Goal: Information Seeking & Learning: Learn about a topic

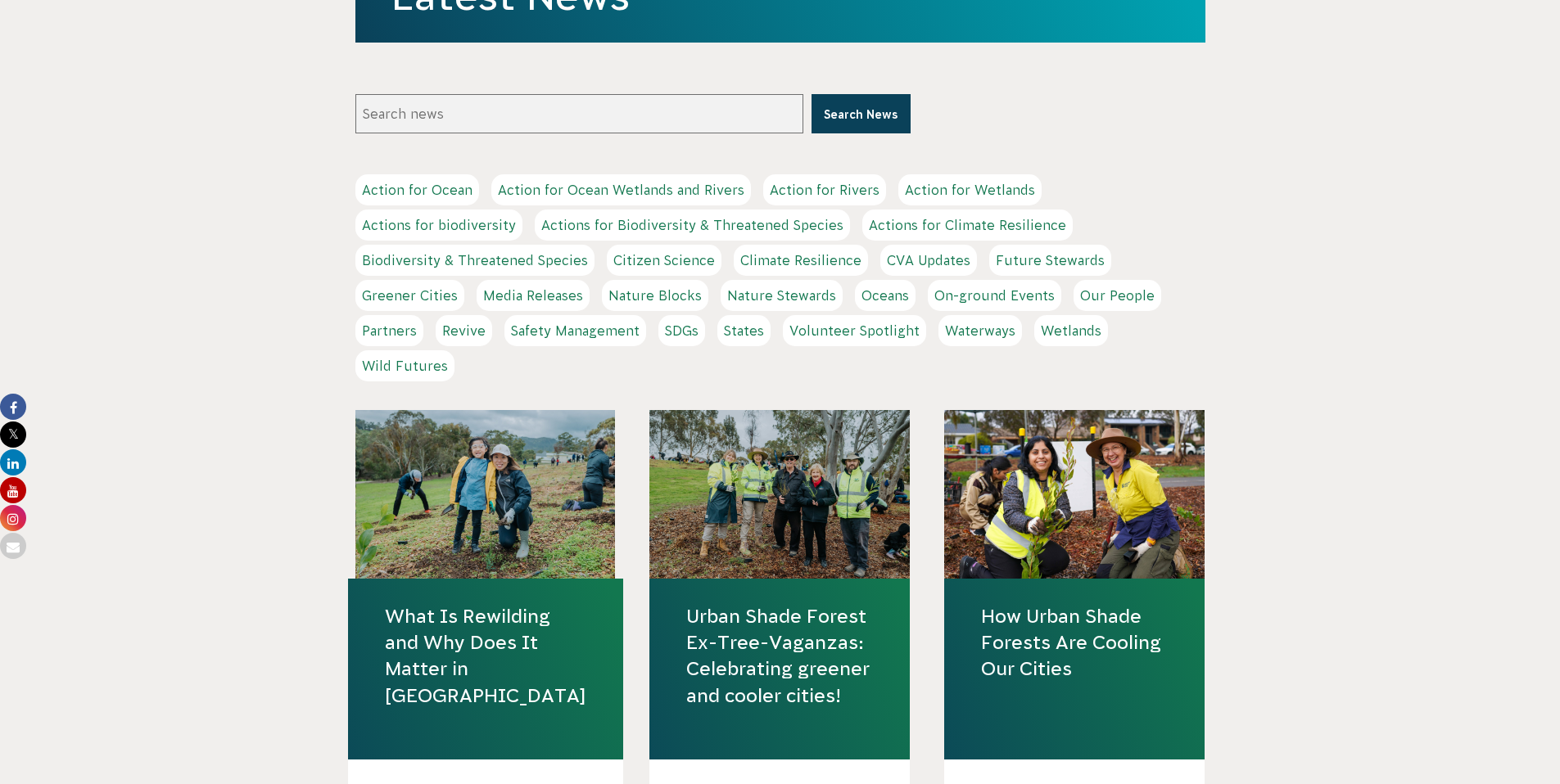
scroll to position [427, 0]
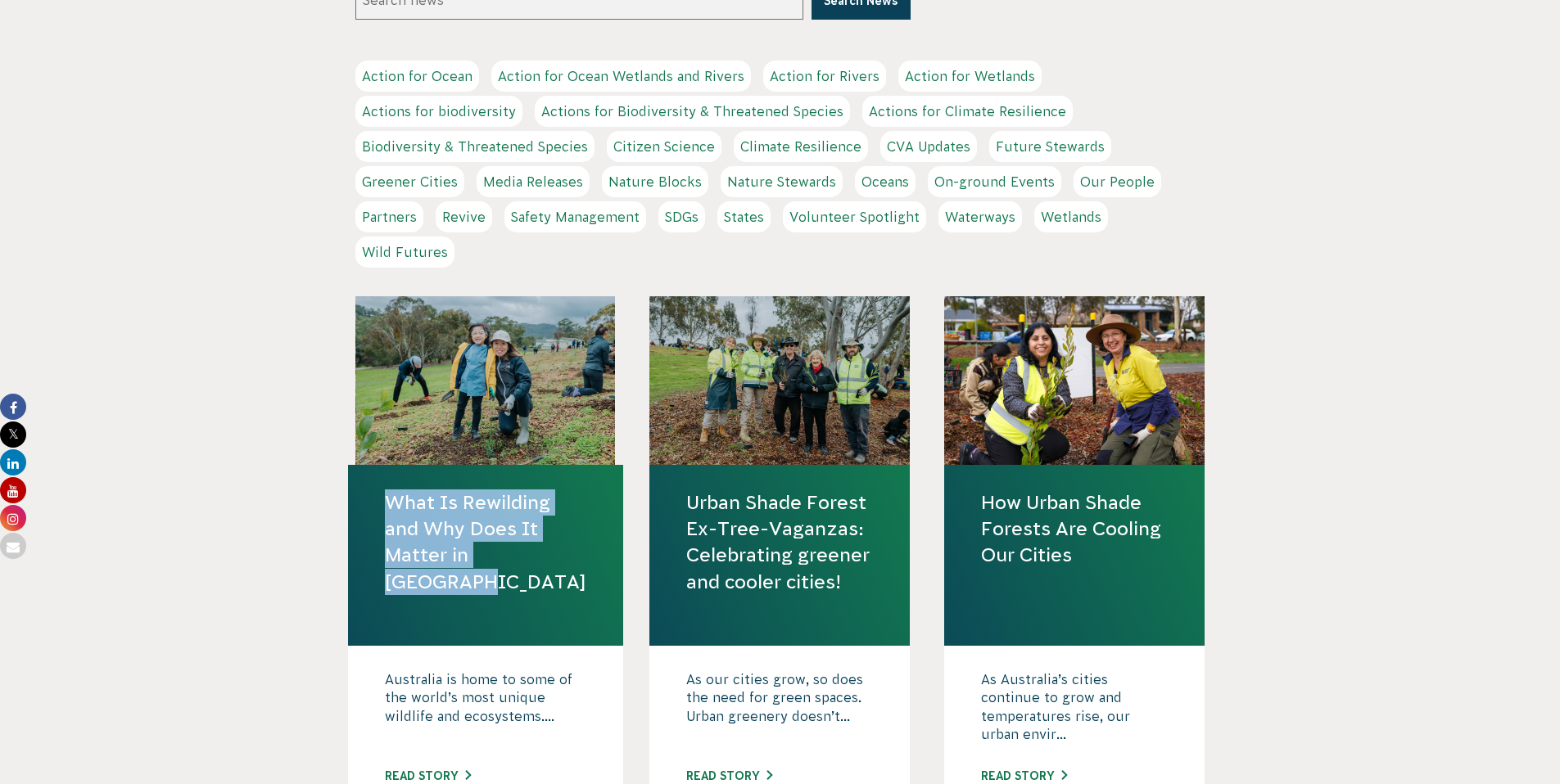
click at [807, 522] on link "Urban Shade Forest Ex-Tree-Vaganzas: Celebrating greener and cooler cities!" at bounding box center [779, 542] width 186 height 105
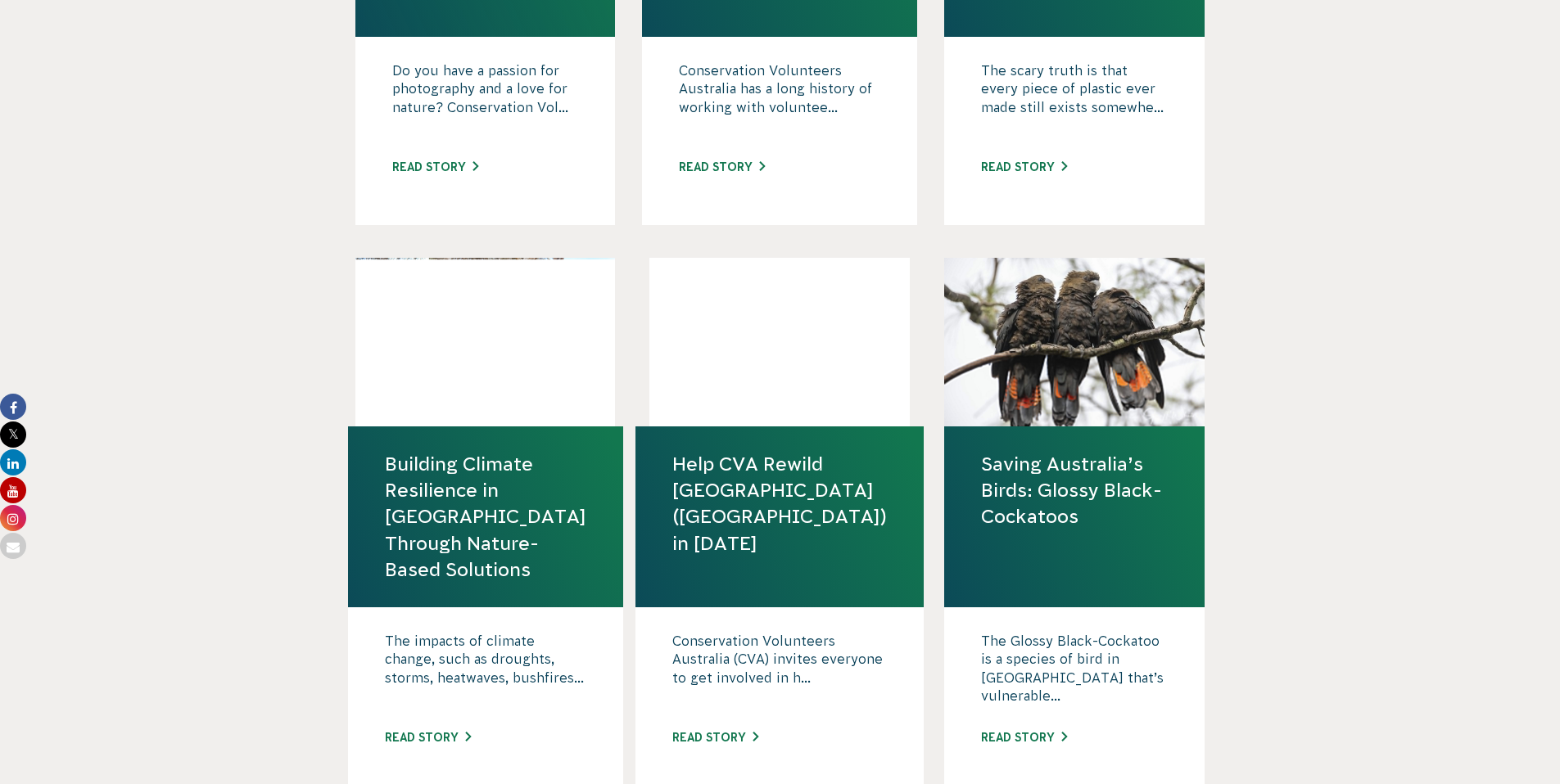
scroll to position [1270, 0]
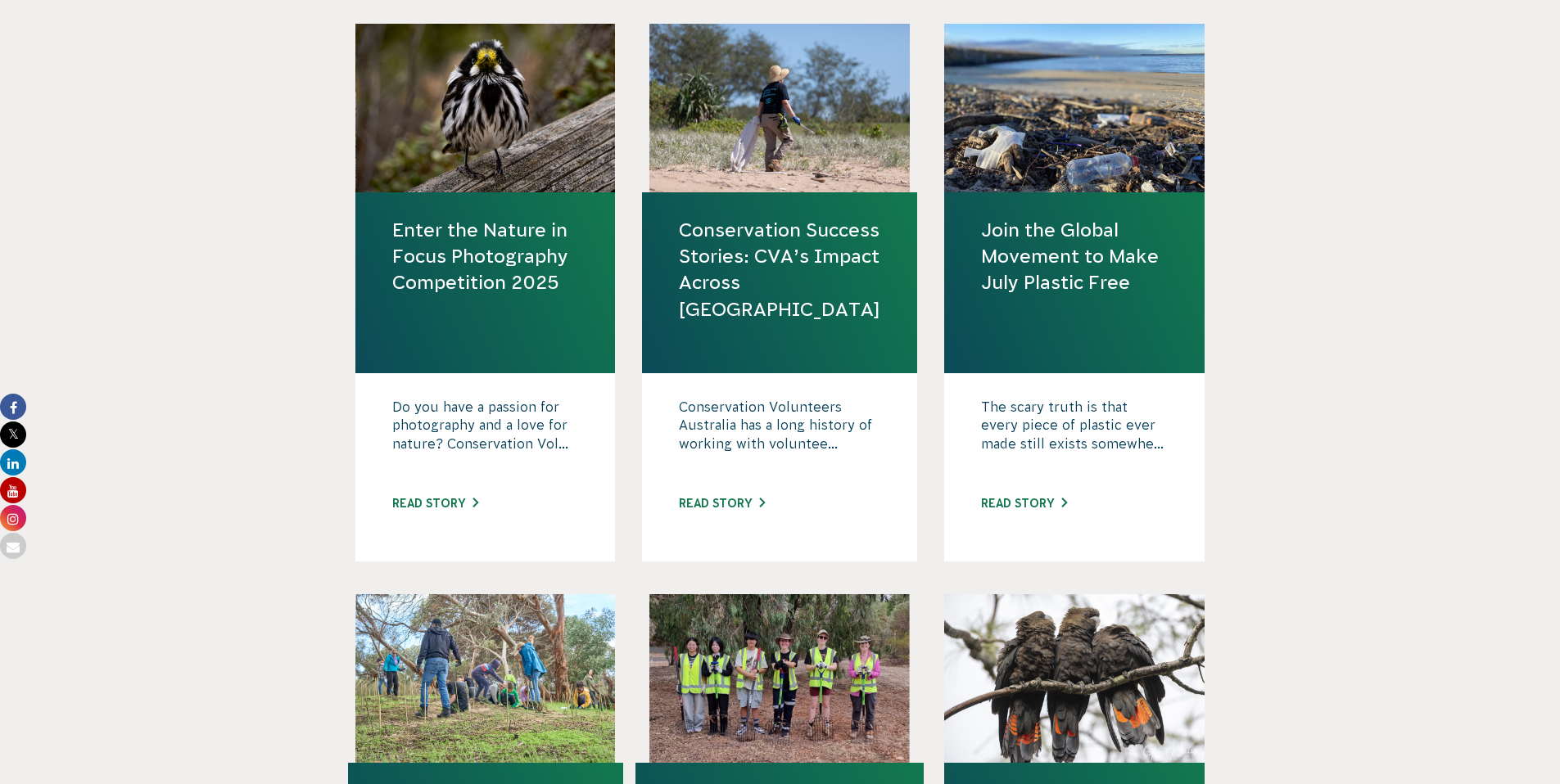
click at [484, 269] on link "Enter the Nature in Focus Photography Competition 2025" at bounding box center [485, 256] width 186 height 79
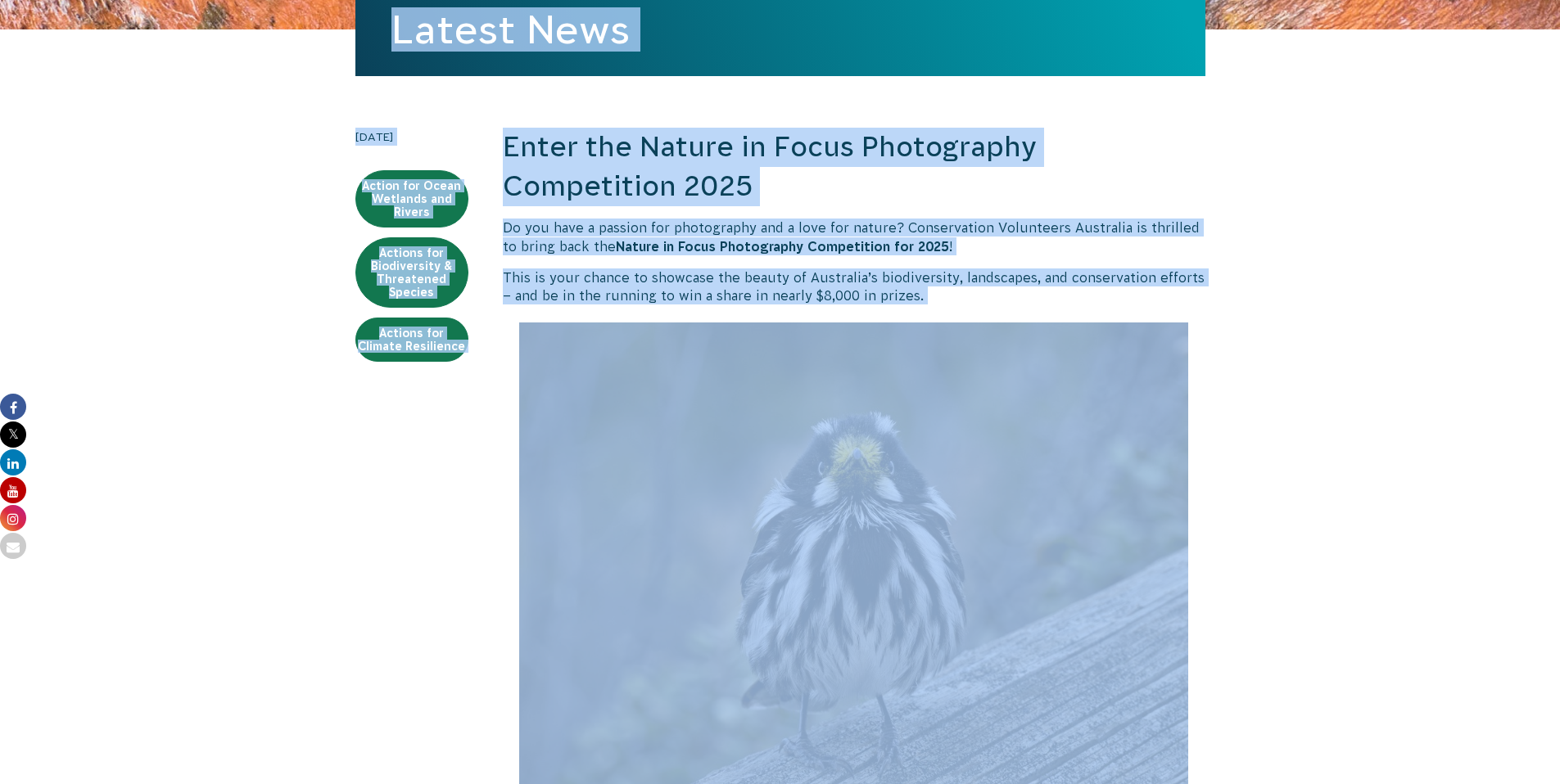
scroll to position [126, 0]
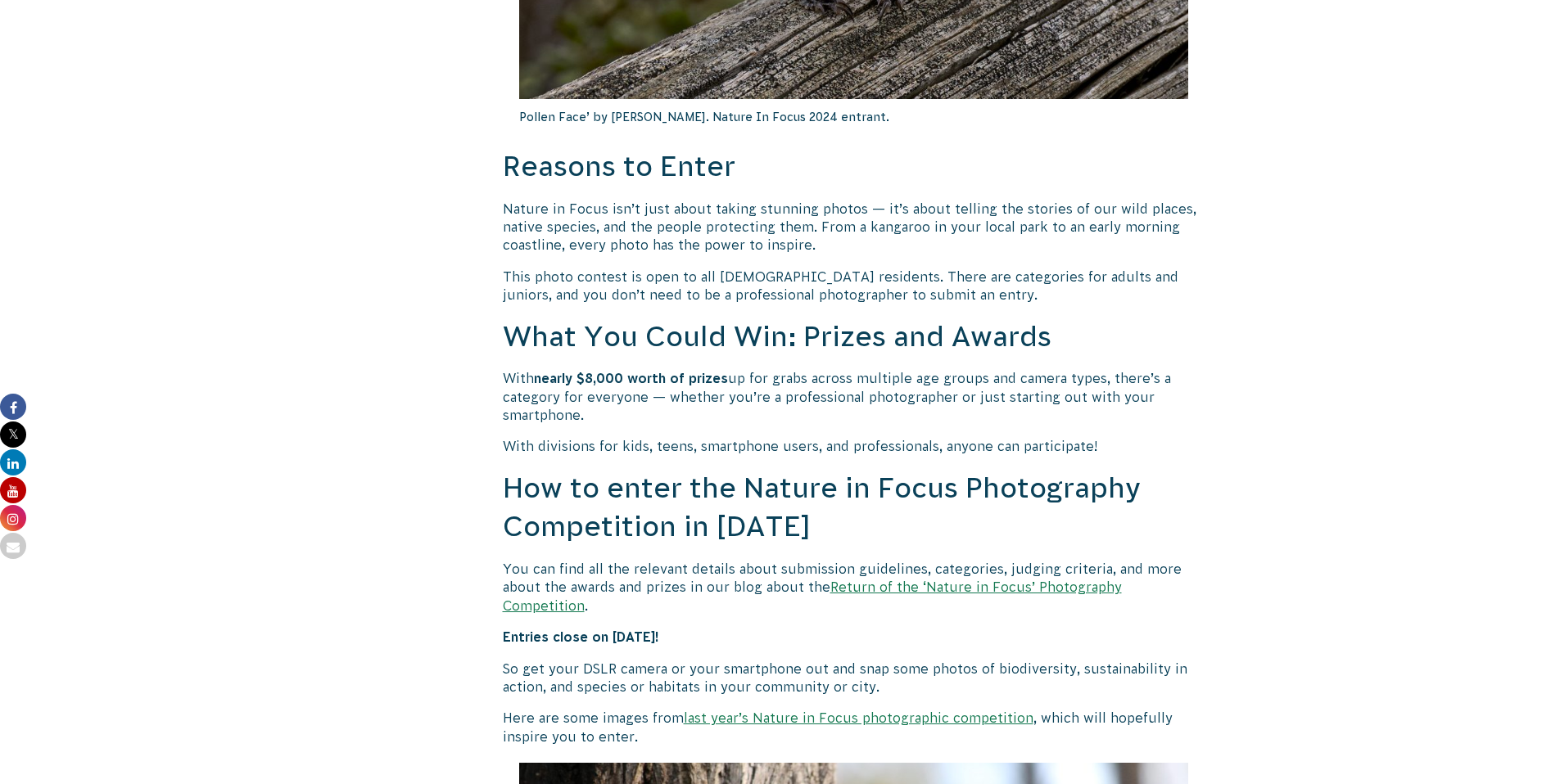
scroll to position [1171, 0]
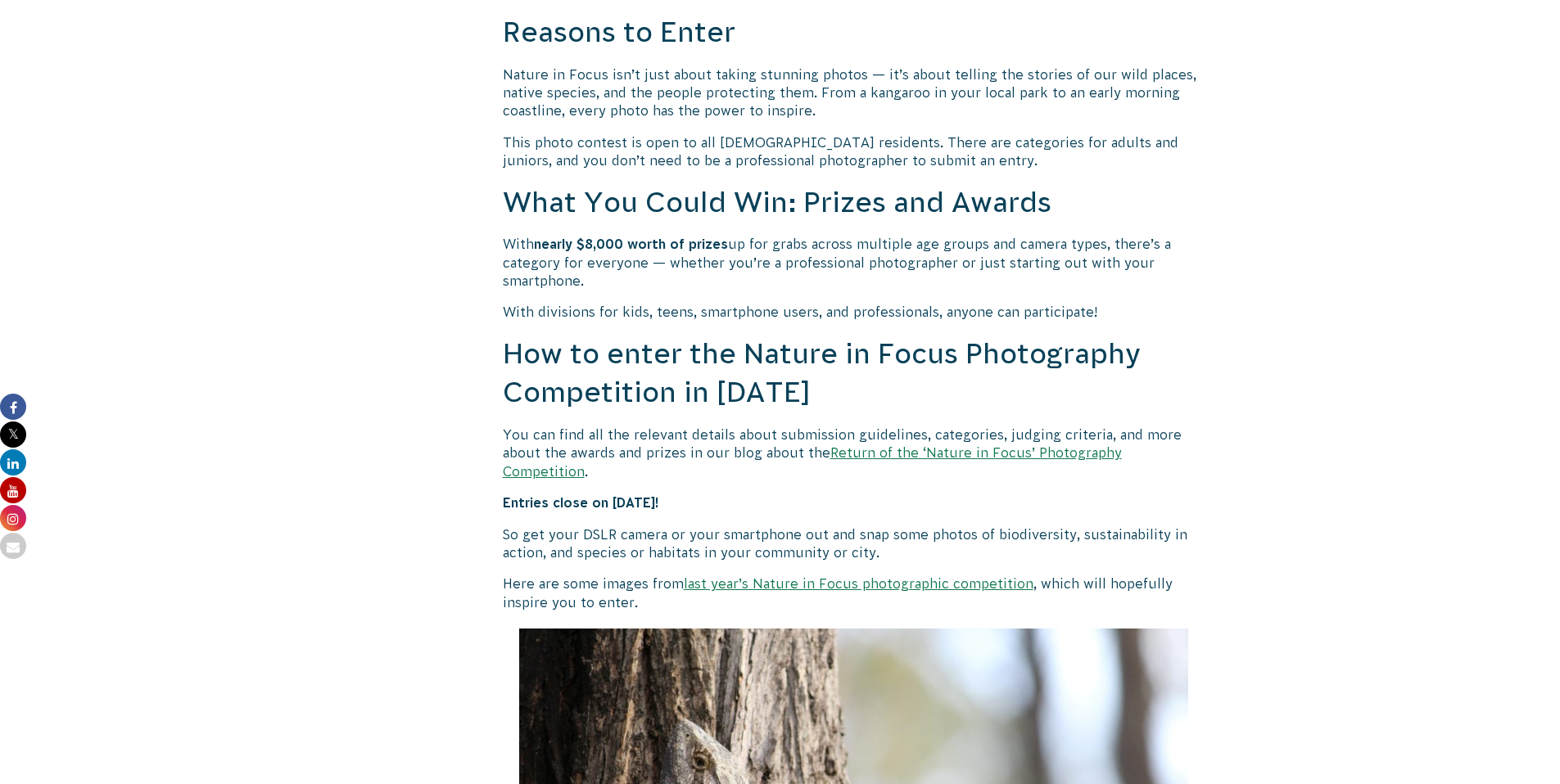
click at [659, 495] on strong "Entries close on [DATE]!" at bounding box center [581, 502] width 156 height 15
copy div "Entries close on 26 September 2025!"
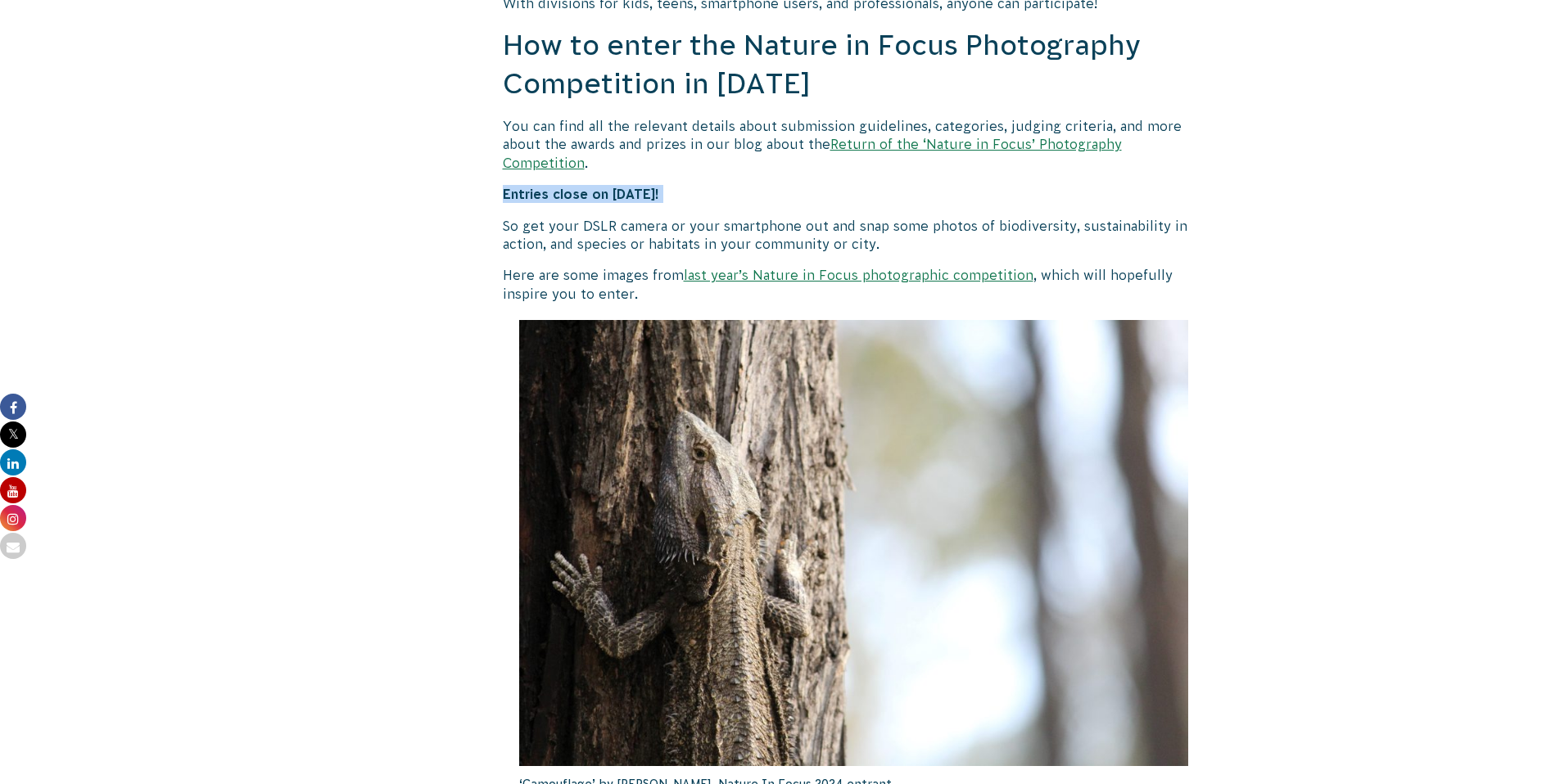
scroll to position [1466, 0]
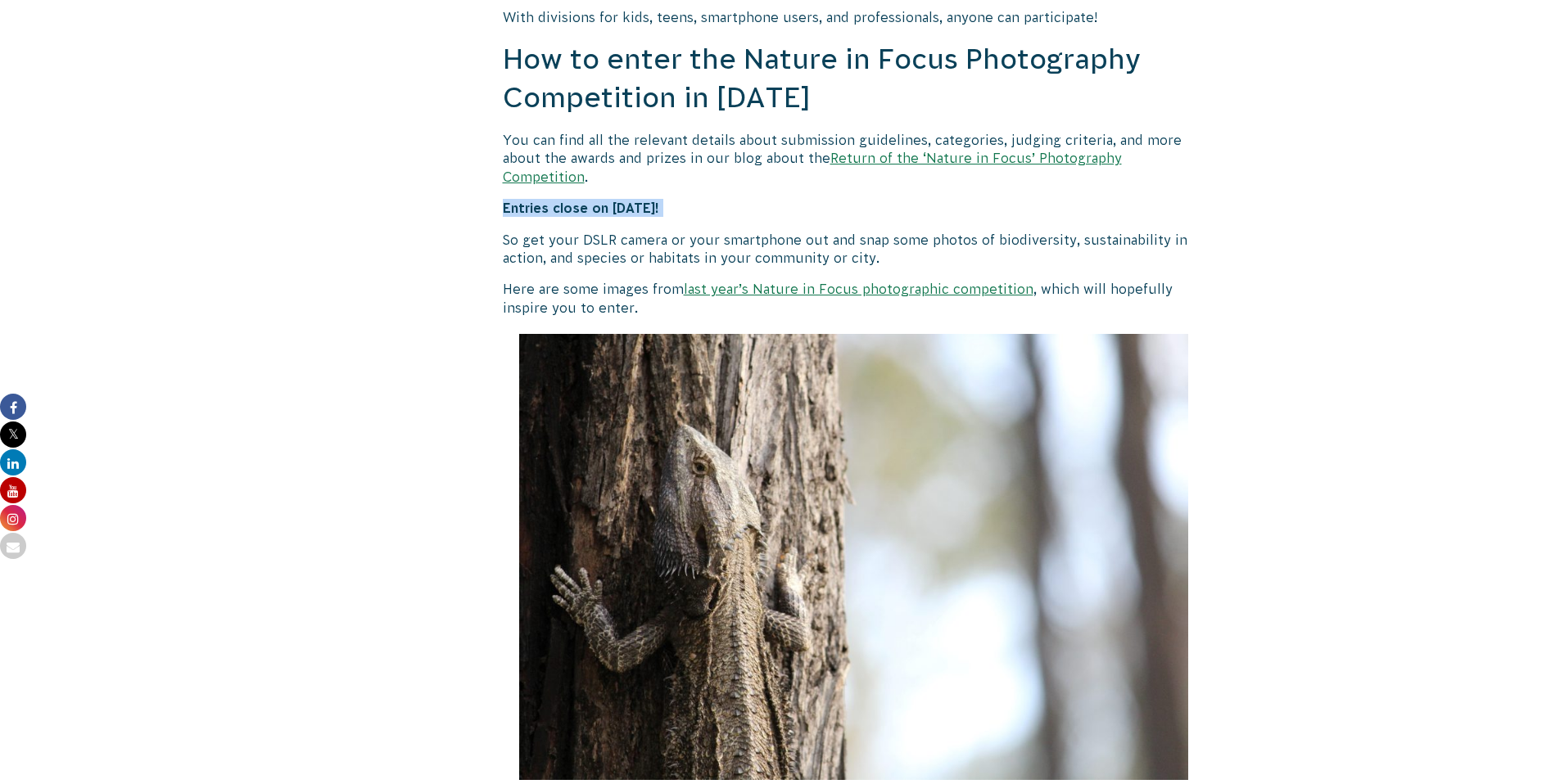
click at [751, 282] on link "last year’s Nature in Focus photographic competition" at bounding box center [858, 289] width 350 height 15
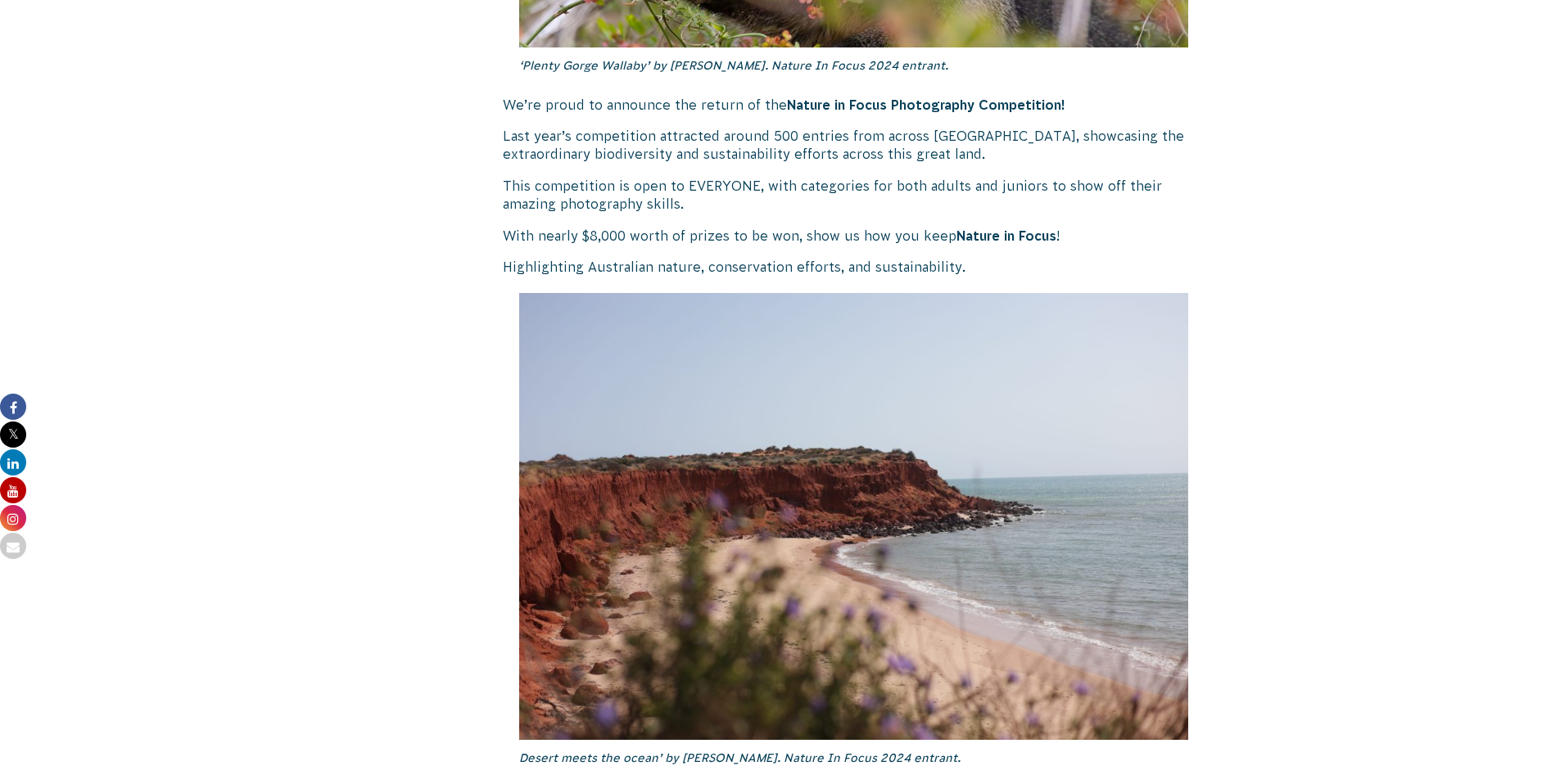
click at [626, 233] on p "With nearly $8,000 worth of prizes to be won, show us how you keep Nature in Fo…" at bounding box center [853, 236] width 702 height 18
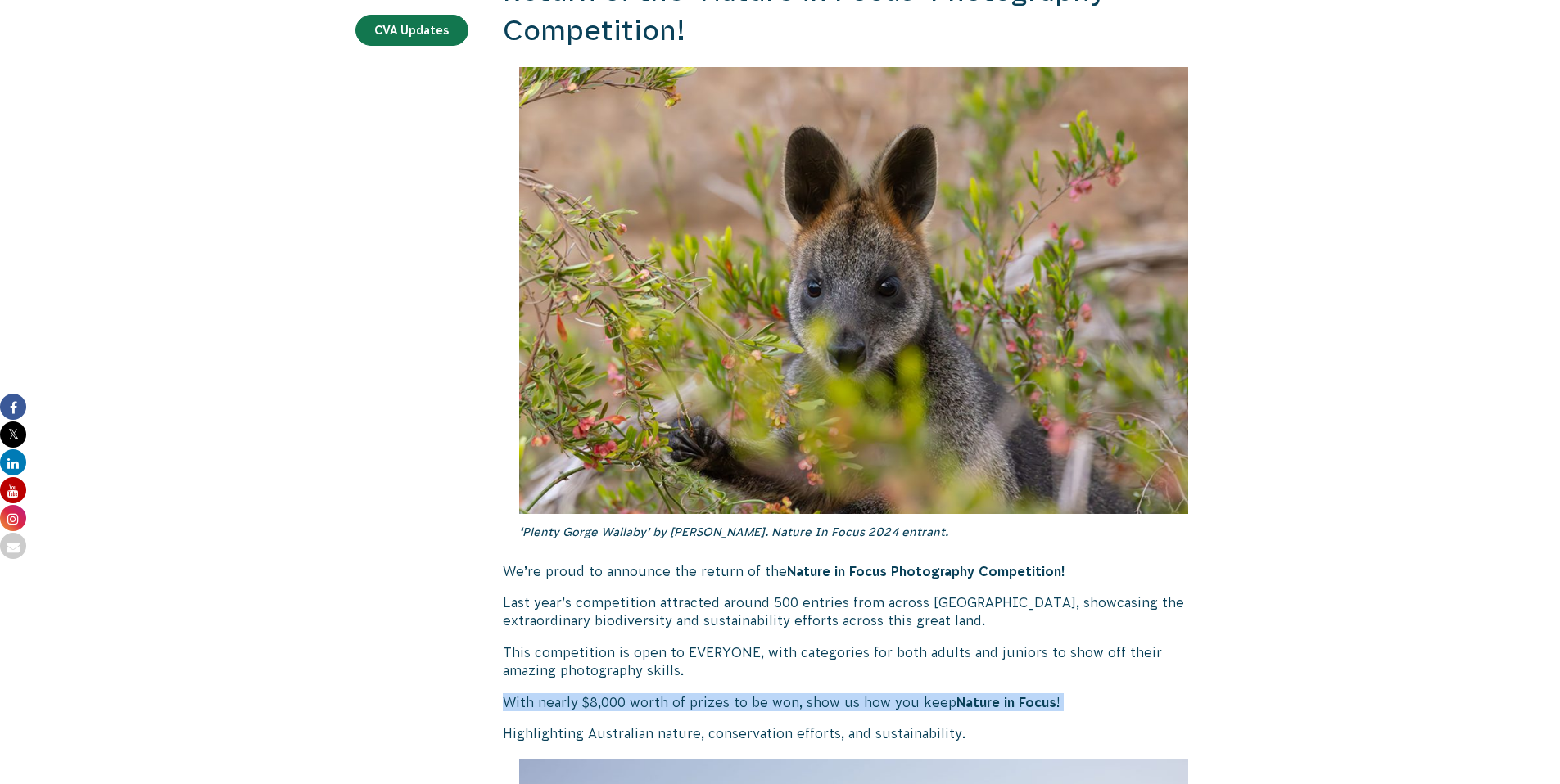
scroll to position [771, 0]
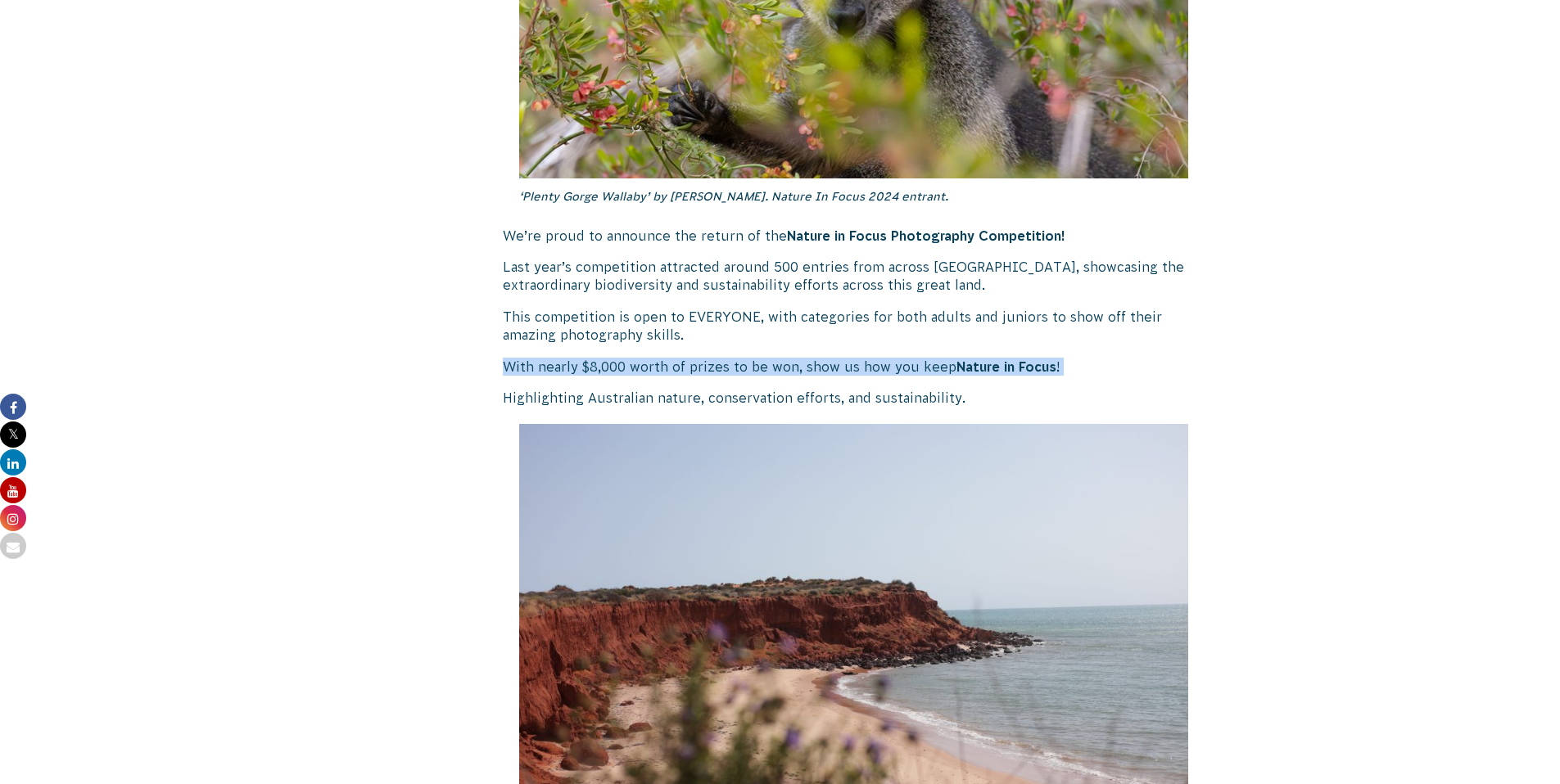
click at [666, 368] on p "With nearly $8,000 worth of prizes to be won, show us how you keep Nature in Fo…" at bounding box center [853, 367] width 702 height 18
